Goal: Task Accomplishment & Management: Use online tool/utility

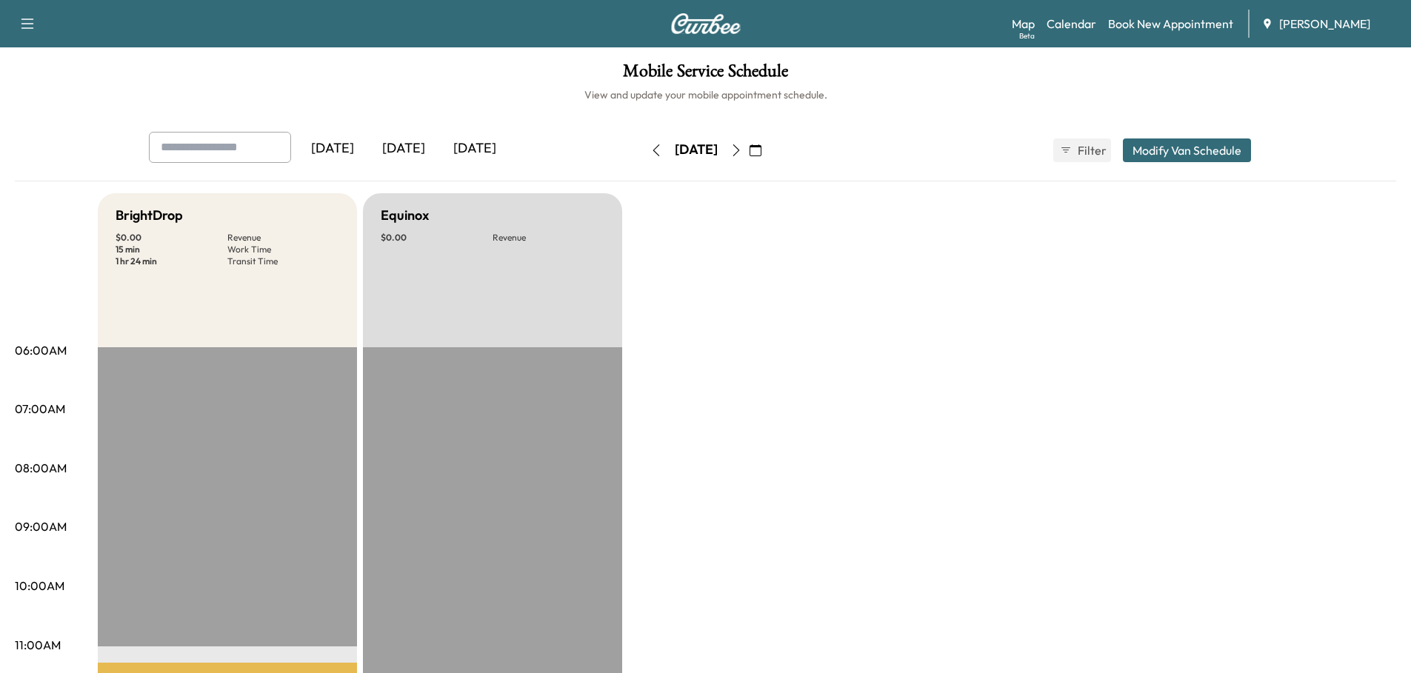
click at [410, 144] on div "[DATE]" at bounding box center [403, 149] width 71 height 34
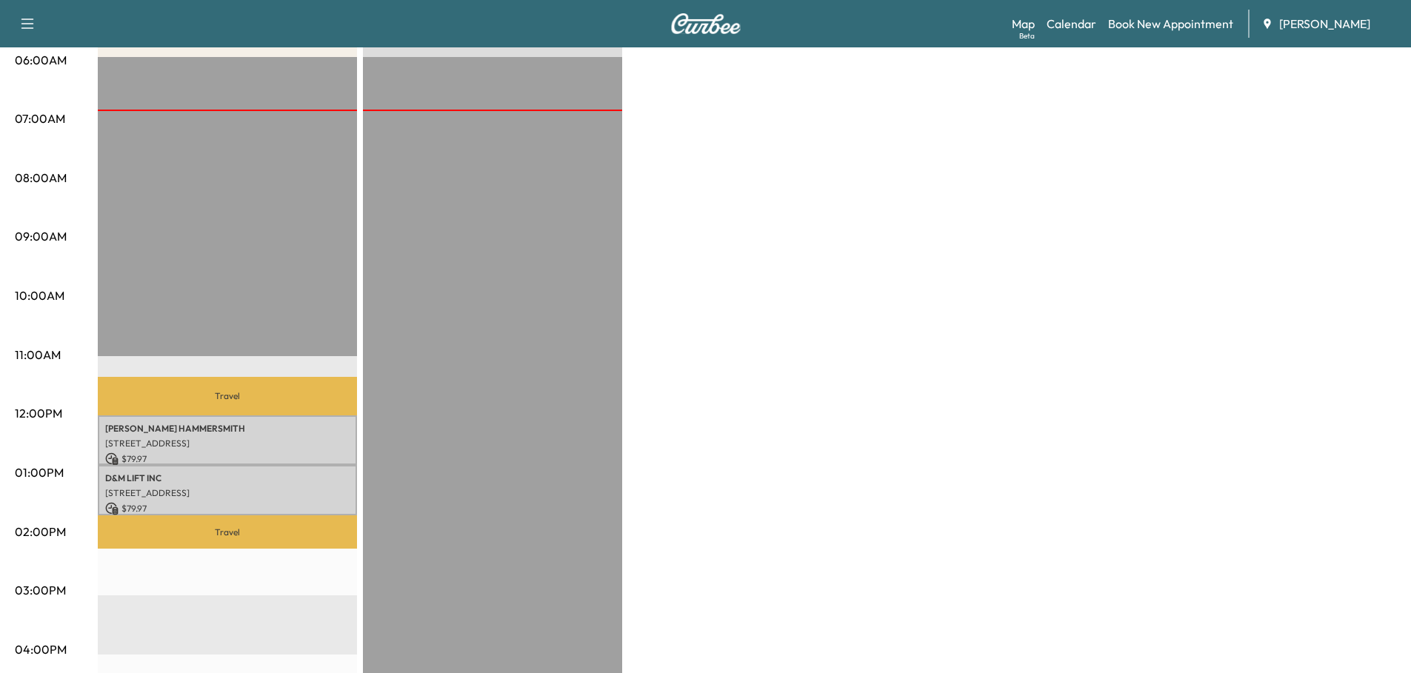
scroll to position [296, 0]
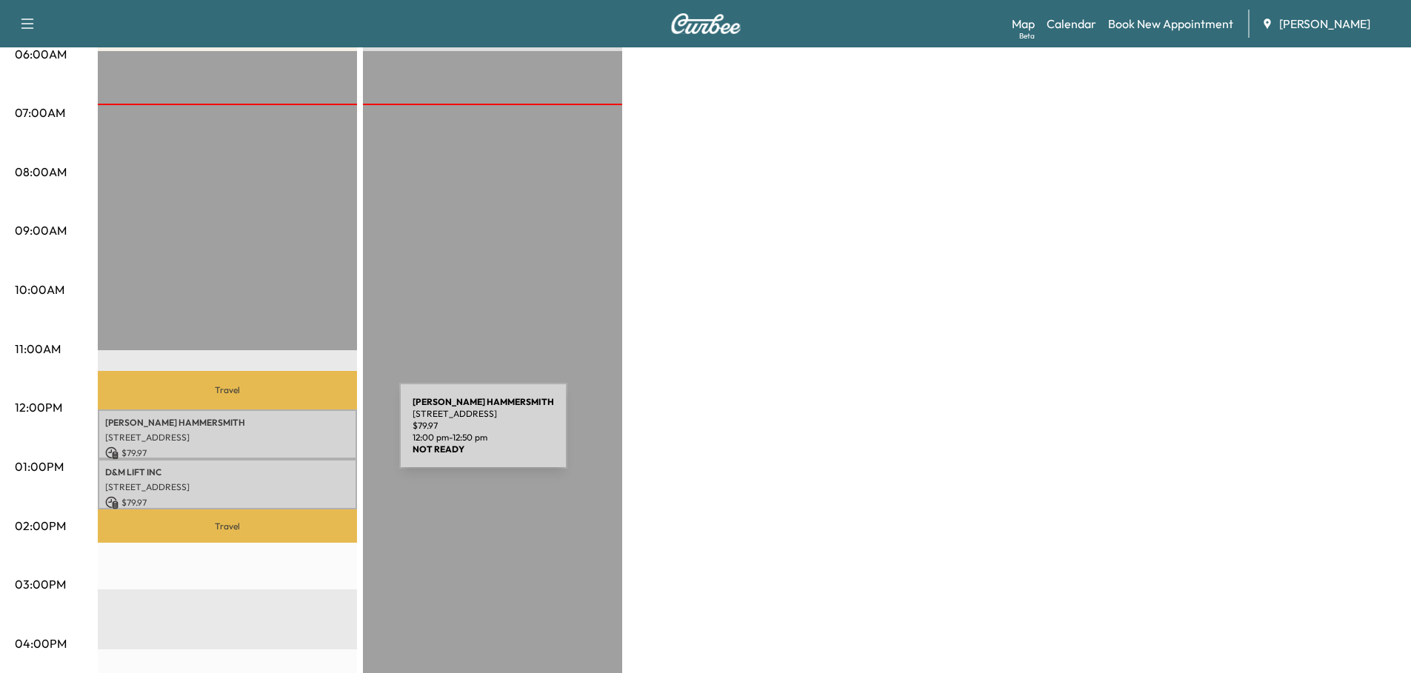
click at [288, 435] on p "[STREET_ADDRESS]" at bounding box center [227, 438] width 244 height 12
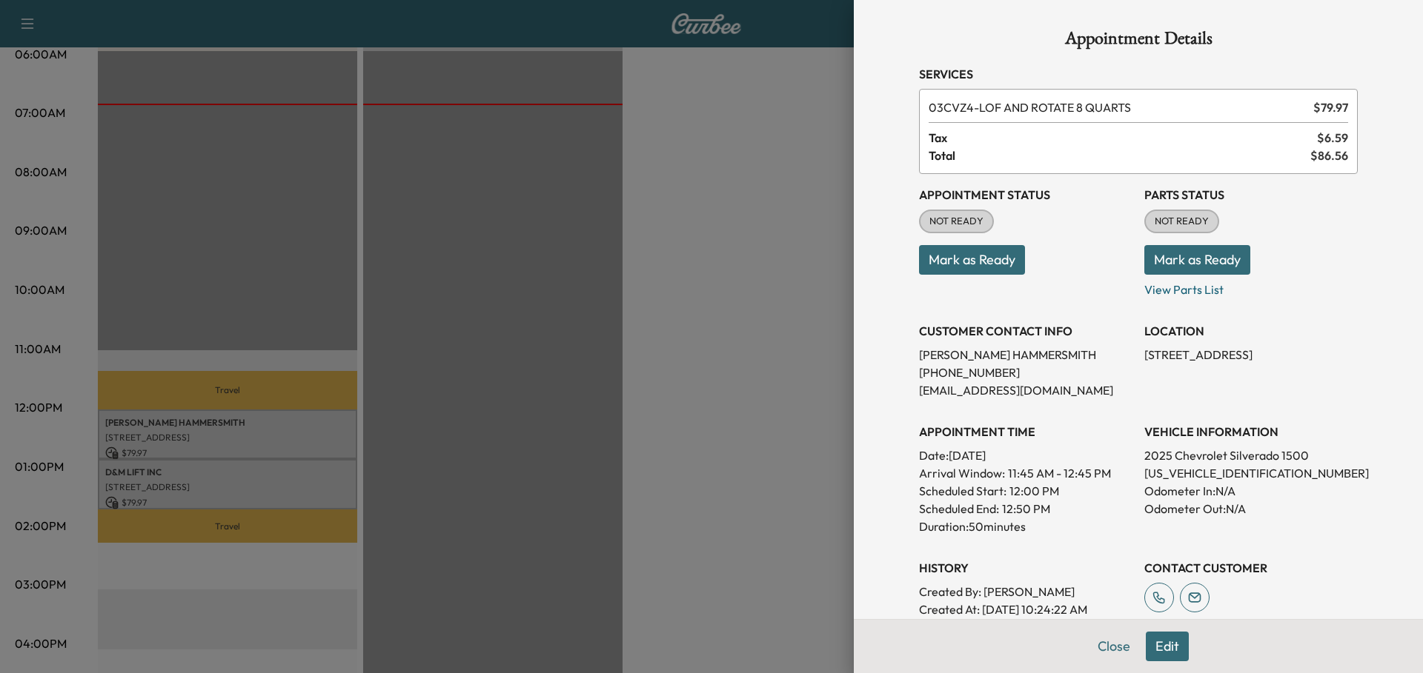
click at [958, 222] on span "NOT READY" at bounding box center [956, 221] width 72 height 15
click at [951, 224] on span "NOT READY" at bounding box center [956, 221] width 72 height 15
click at [958, 261] on button "Mark as Ready" at bounding box center [972, 260] width 106 height 30
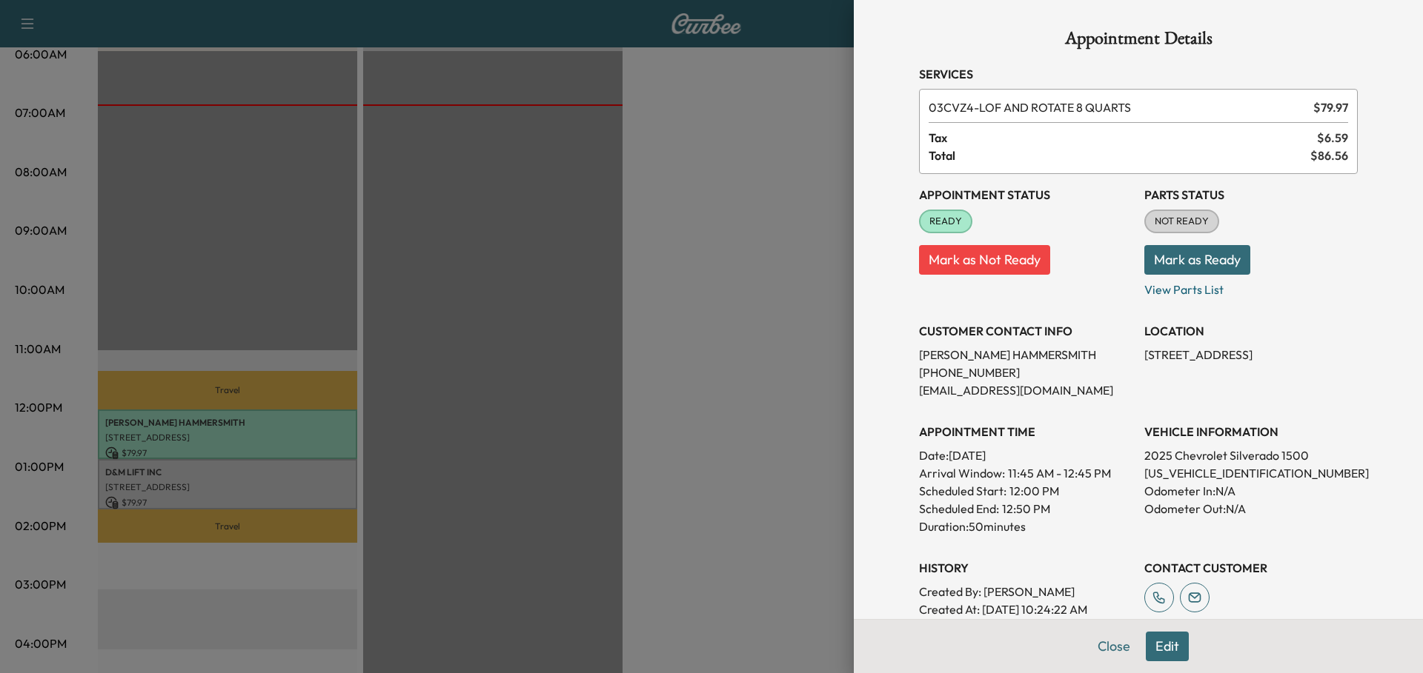
click at [1188, 255] on button "Mark as Ready" at bounding box center [1197, 260] width 106 height 30
click at [688, 412] on div at bounding box center [711, 336] width 1423 height 673
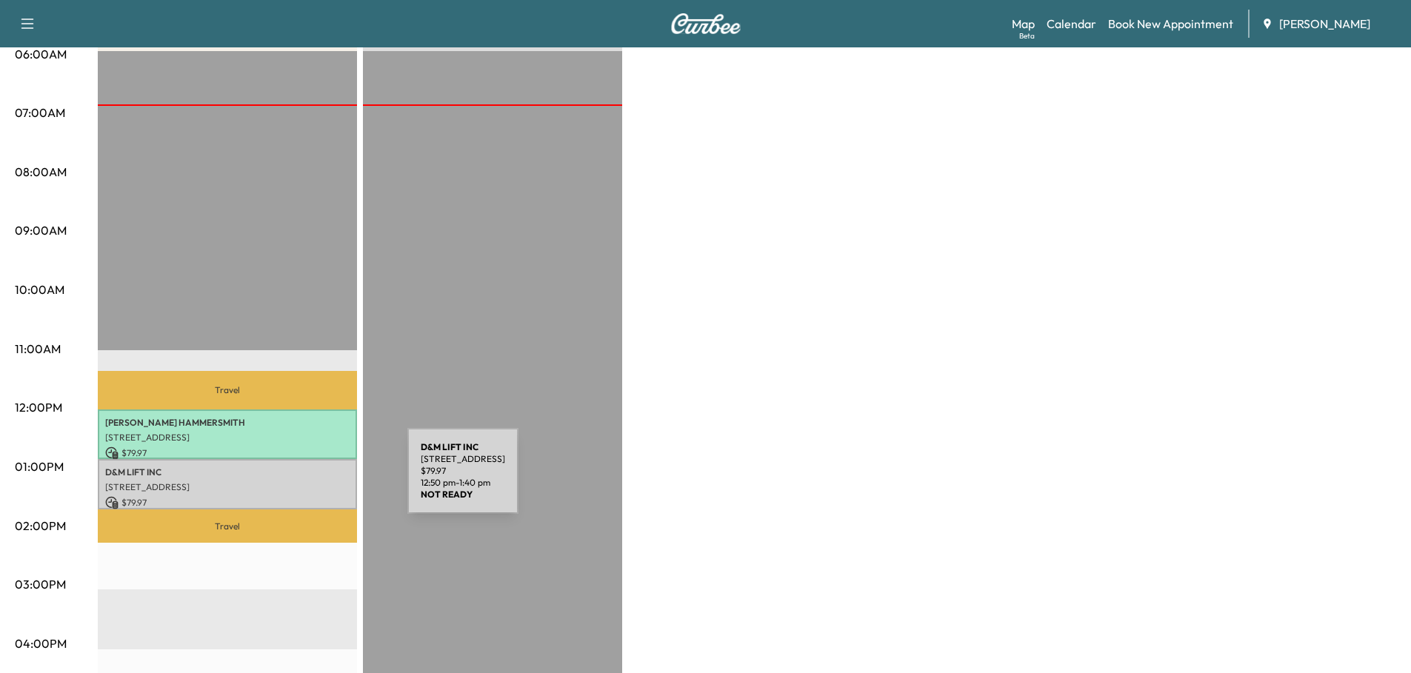
click at [296, 482] on p "[STREET_ADDRESS]" at bounding box center [227, 488] width 244 height 12
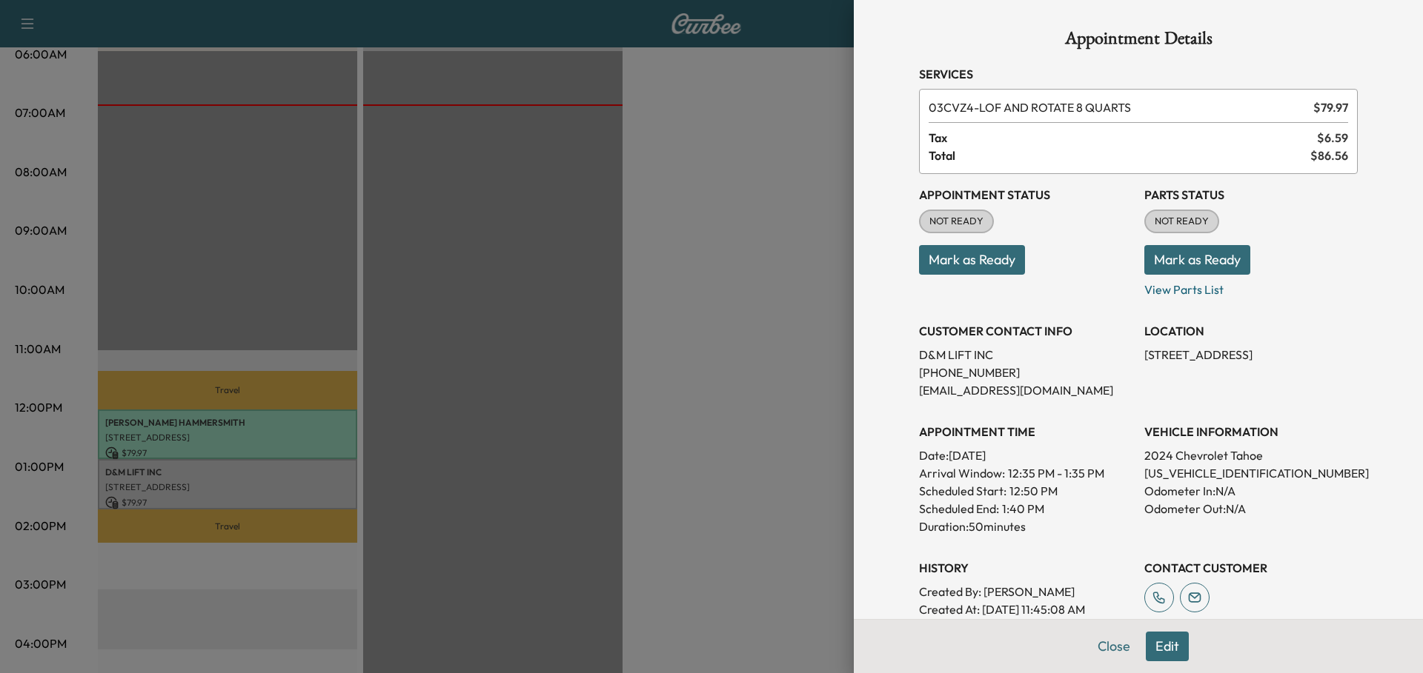
click at [972, 254] on button "Mark as Ready" at bounding box center [972, 260] width 106 height 30
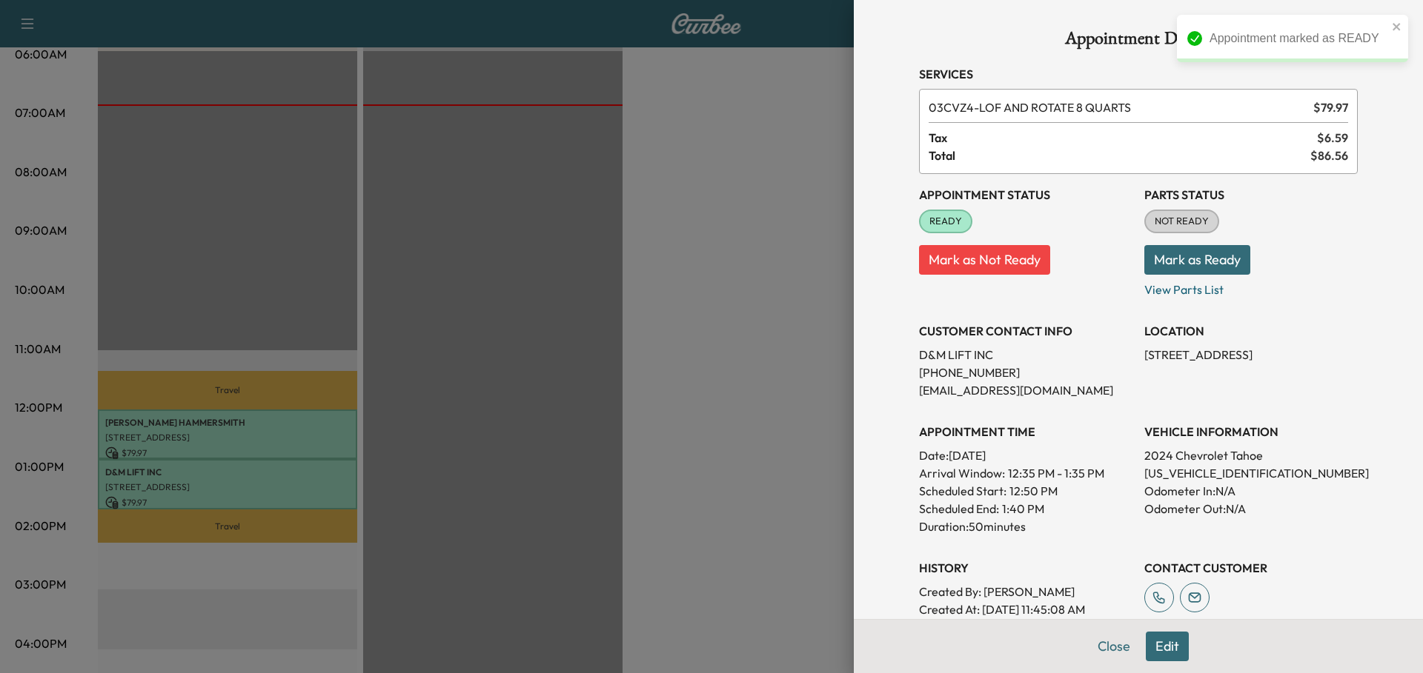
click at [1211, 261] on button "Mark as Ready" at bounding box center [1197, 260] width 106 height 30
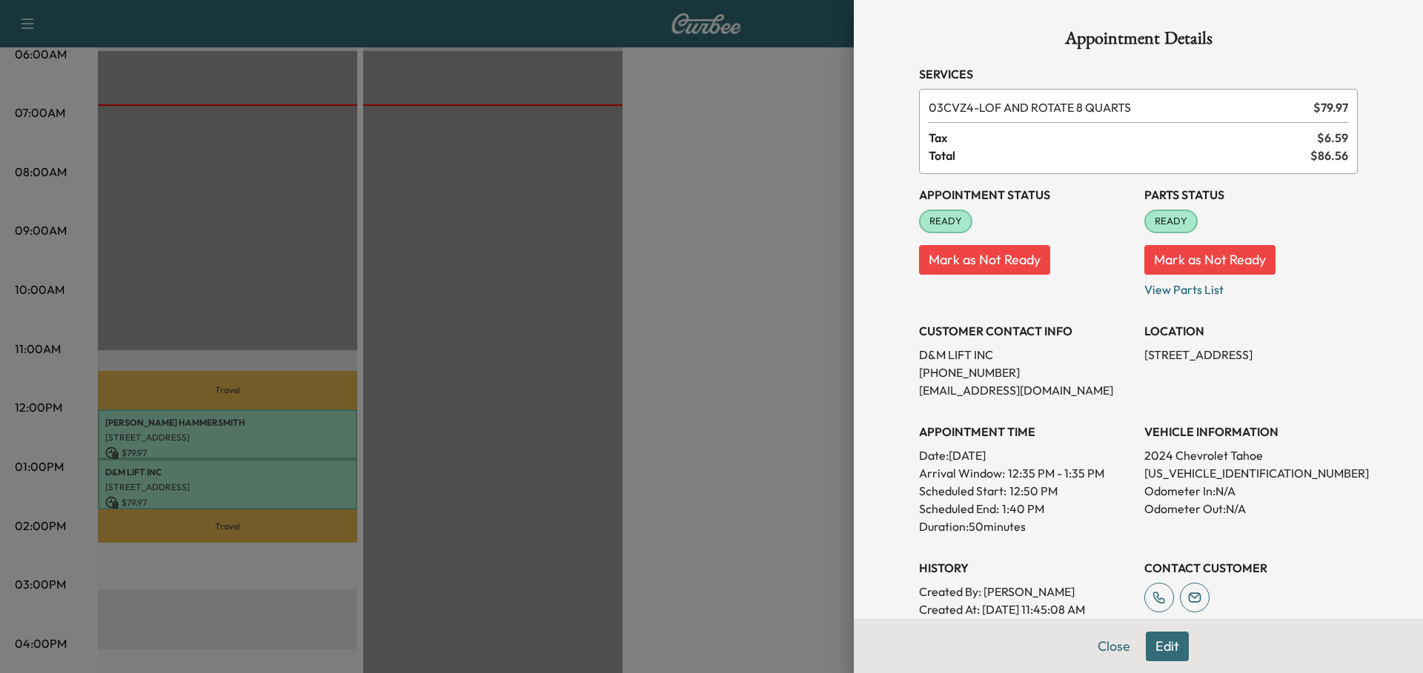
click at [647, 428] on div at bounding box center [711, 336] width 1423 height 673
